Goal: Navigation & Orientation: Find specific page/section

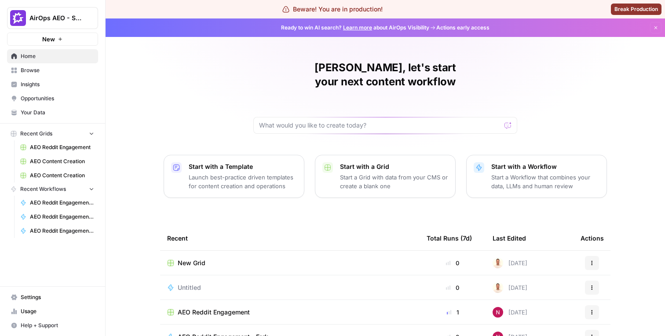
click at [48, 103] on link "Opportunities" at bounding box center [52, 99] width 91 height 14
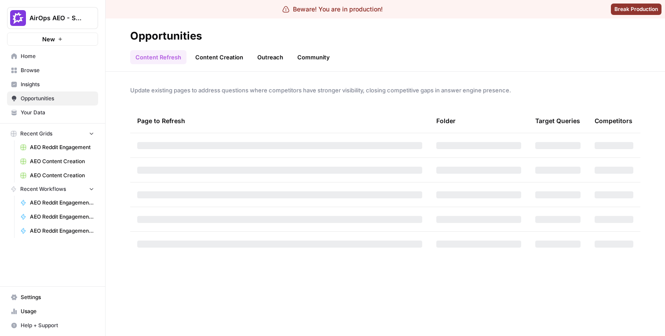
click at [48, 81] on span "Insights" at bounding box center [57, 85] width 73 height 8
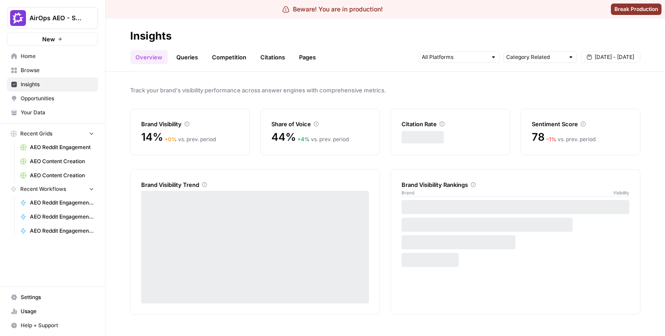
click at [194, 52] on link "Queries" at bounding box center [187, 57] width 32 height 14
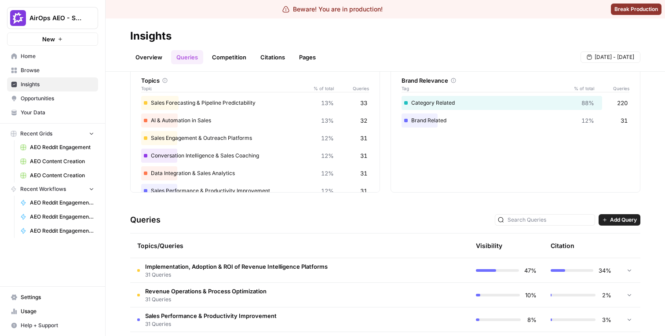
click at [161, 57] on link "Overview" at bounding box center [148, 57] width 37 height 14
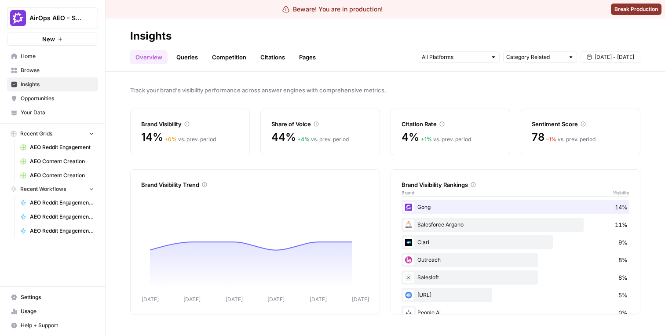
click at [276, 59] on link "Citations" at bounding box center [272, 57] width 35 height 14
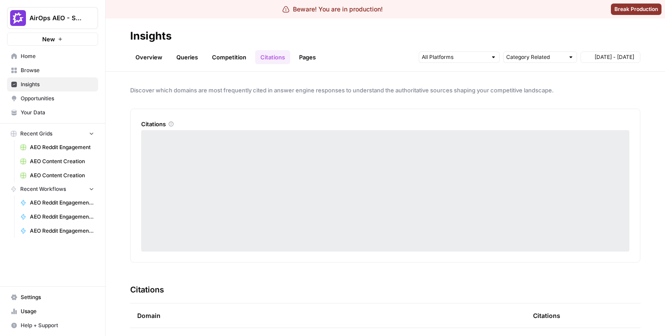
click at [303, 58] on link "Pages" at bounding box center [307, 57] width 27 height 14
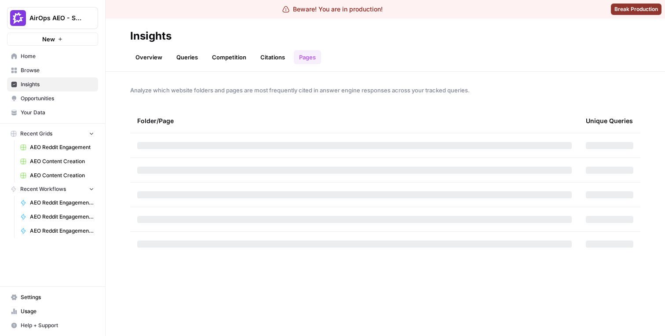
click at [284, 59] on link "Citations" at bounding box center [272, 57] width 35 height 14
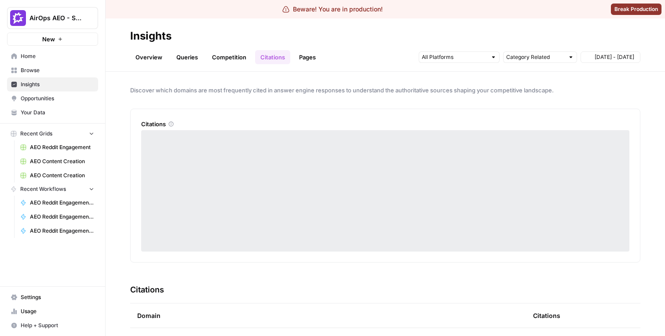
click at [239, 59] on link "Competition" at bounding box center [229, 57] width 45 height 14
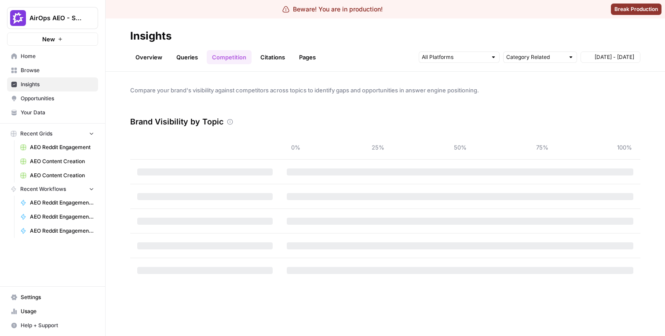
click at [198, 56] on link "Queries" at bounding box center [187, 57] width 32 height 14
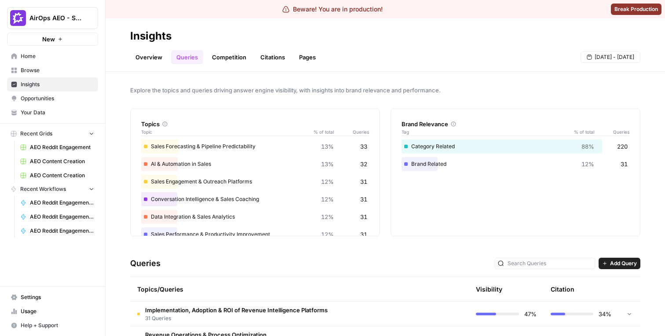
click at [159, 58] on link "Overview" at bounding box center [148, 57] width 37 height 14
